Goal: Entertainment & Leisure: Browse casually

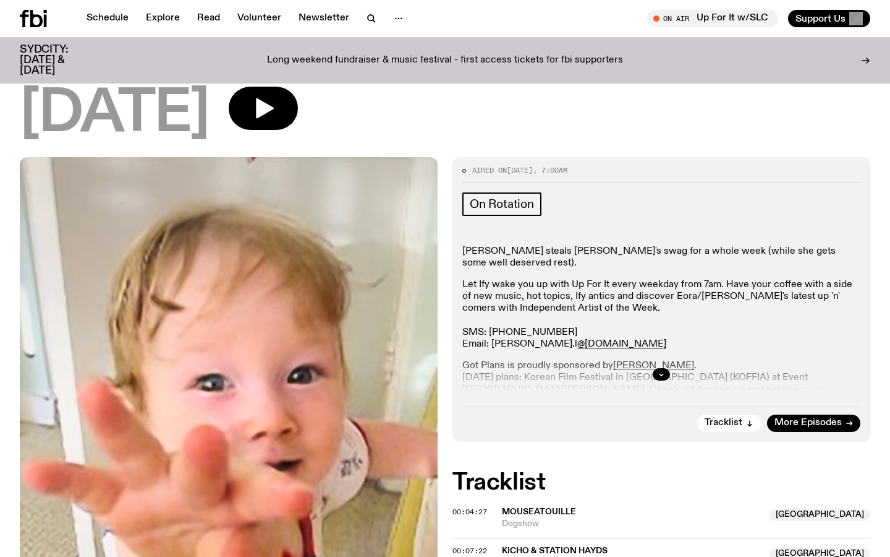
scroll to position [81, 0]
click at [665, 377] on button "button" at bounding box center [661, 375] width 17 height 12
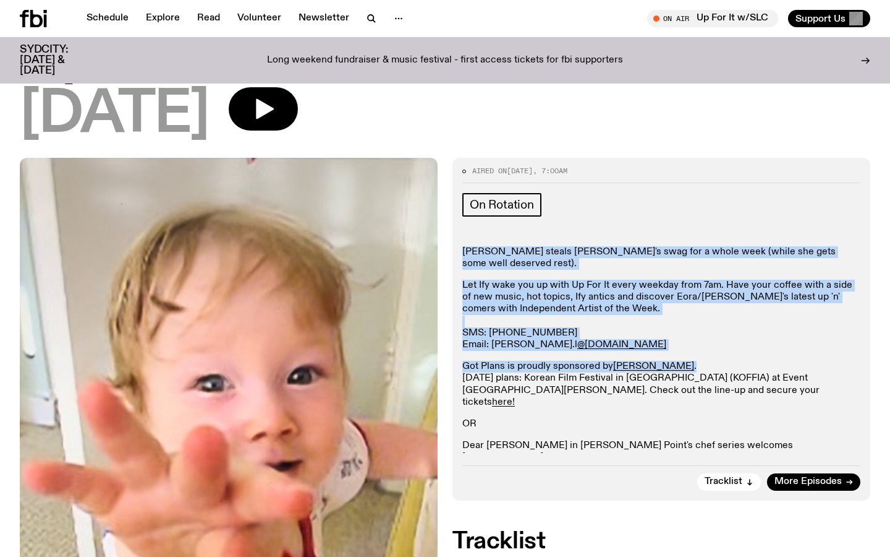
drag, startPoint x: 655, startPoint y: 367, endPoint x: 455, endPoint y: 250, distance: 231.4
click at [455, 250] on div "Aired on 26.08.25 , 7:00am On Rotation Sabine Lee-Cook steals Ify's swag for a …" at bounding box center [662, 329] width 418 height 342
copy div "Sabine Lee-Cook steals Ify's swag for a whole week (while she gets some well de…"
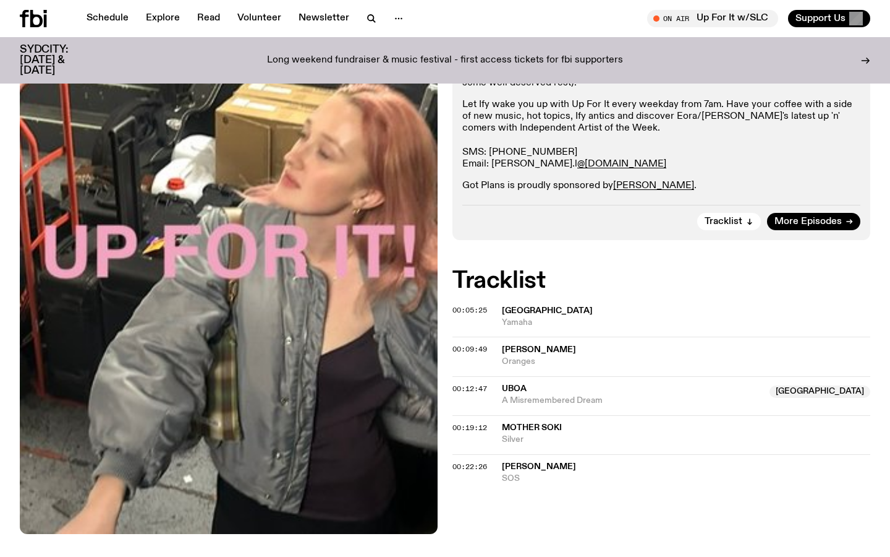
scroll to position [258, 0]
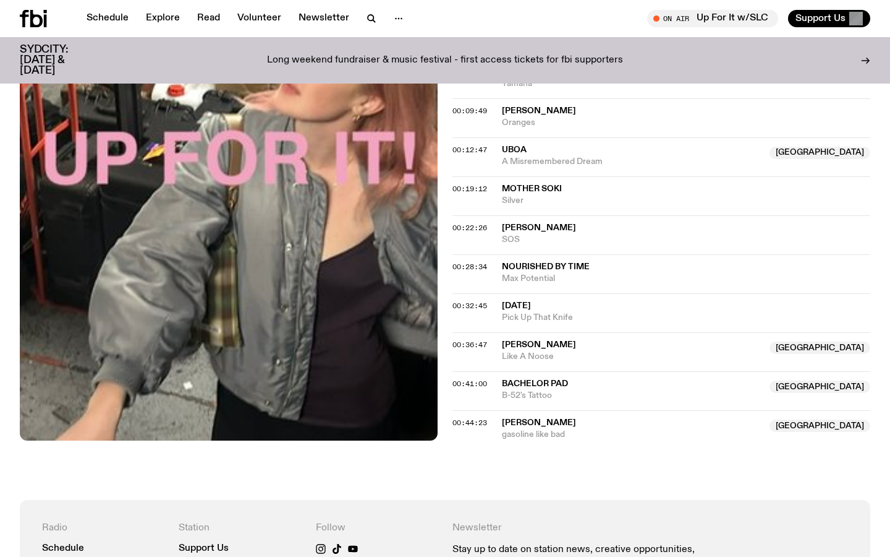
scroll to position [522, 0]
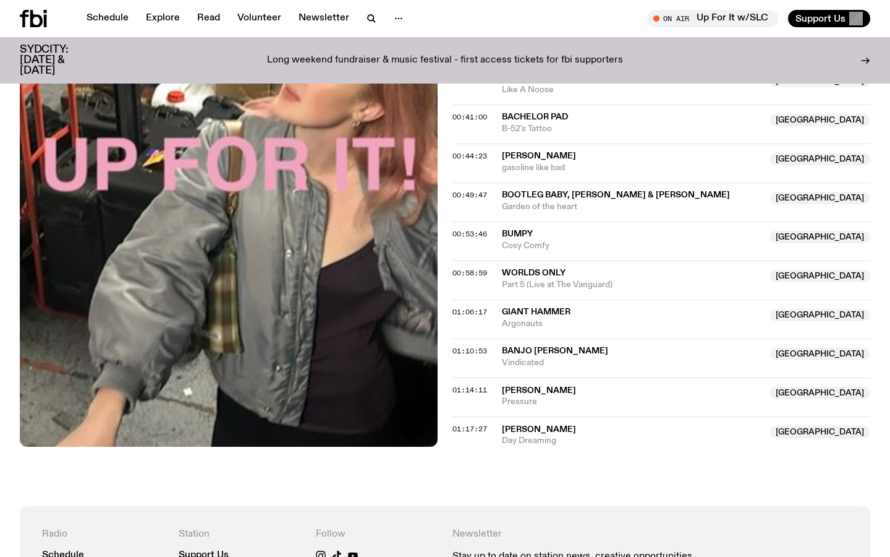
scroll to position [787, 0]
